Goal: Task Accomplishment & Management: Complete application form

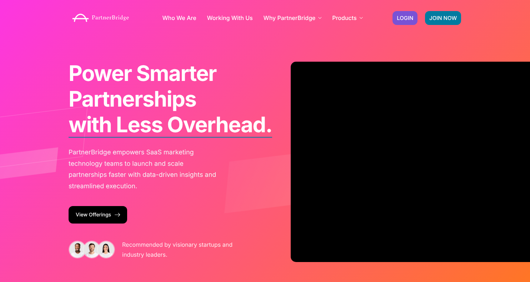
click at [424, 17] on div "JOIN NOW LOGIN" at bounding box center [427, 17] width 76 height 21
click at [428, 17] on link "JOIN NOW" at bounding box center [443, 18] width 36 height 14
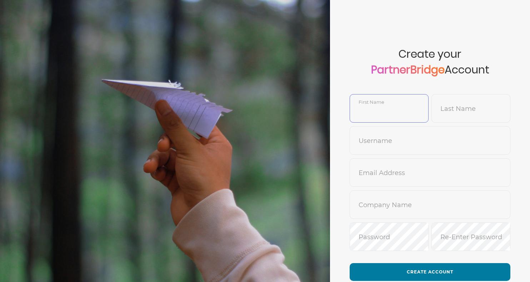
click at [360, 106] on input "text" at bounding box center [389, 113] width 78 height 17
type input "DemoUser"
type input "Drew"
type input "O"
type input "Phillips"
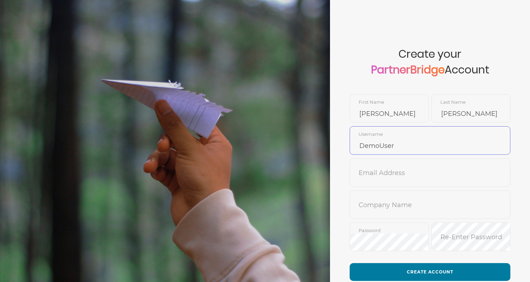
type input "r"
type input "DrewPhillips"
type input "null@letzchat.com"
click at [377, 224] on li "LetzChat" at bounding box center [429, 228] width 159 height 16
type input "LetzChat"
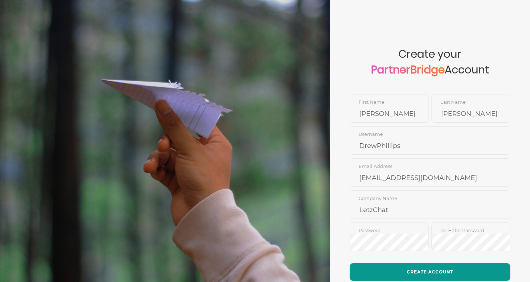
click at [421, 265] on button "Create Account" at bounding box center [430, 273] width 161 height 18
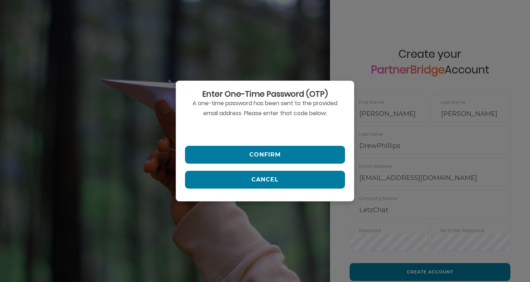
click at [282, 126] on input "text" at bounding box center [265, 130] width 160 height 17
paste input "640246"
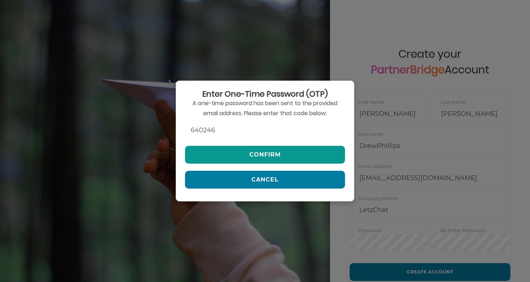
type input "640246"
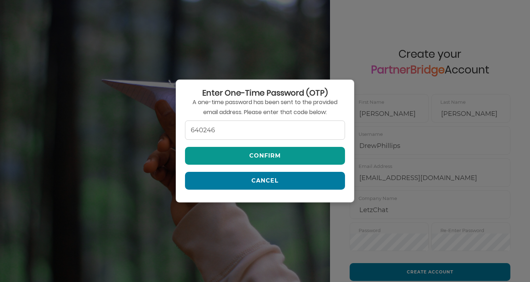
click at [269, 151] on button "Confirm" at bounding box center [265, 156] width 160 height 18
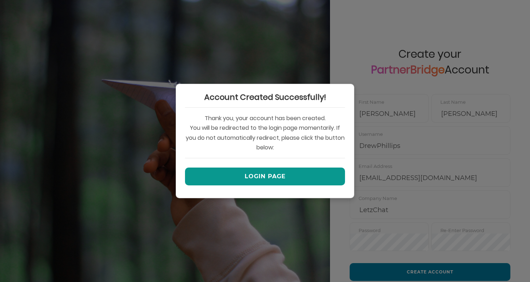
click at [265, 172] on button "Login Page" at bounding box center [265, 177] width 160 height 18
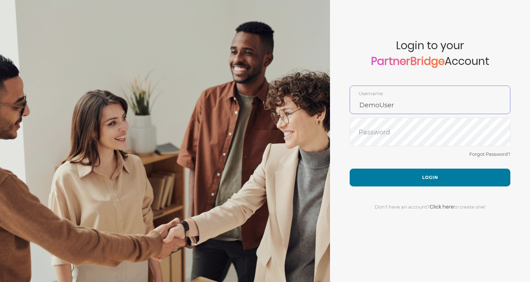
click at [374, 106] on input "DemoUser" at bounding box center [430, 105] width 160 height 17
type input "DrewPhillips"
click at [350, 169] on button "Login" at bounding box center [430, 178] width 161 height 18
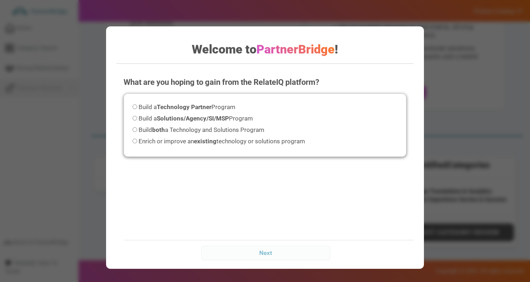
scroll to position [98, 0]
